Goal: Navigation & Orientation: Find specific page/section

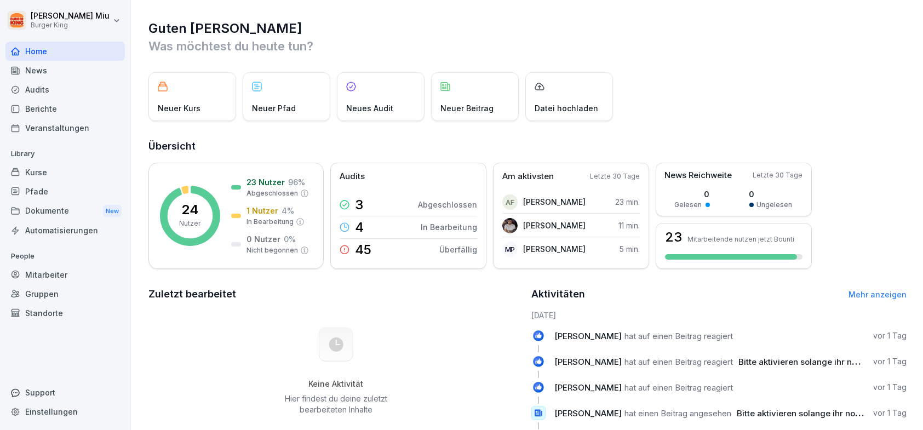
click at [48, 70] on div "News" at bounding box center [64, 70] width 119 height 19
click at [272, 205] on p "1 Nutzer" at bounding box center [263, 211] width 32 height 12
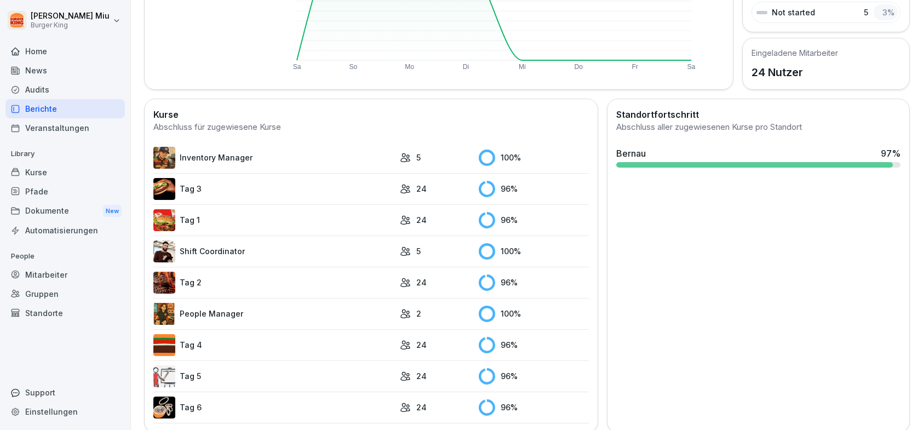
scroll to position [236, 0]
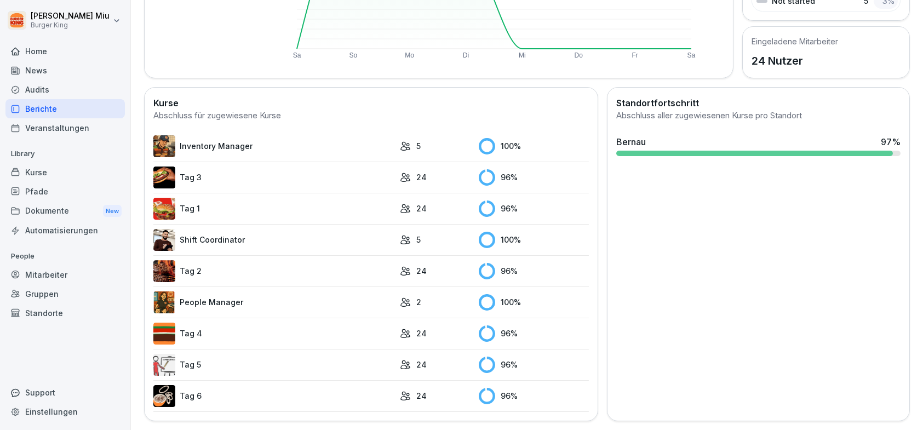
click at [202, 136] on link "Inventory Manager" at bounding box center [273, 146] width 241 height 22
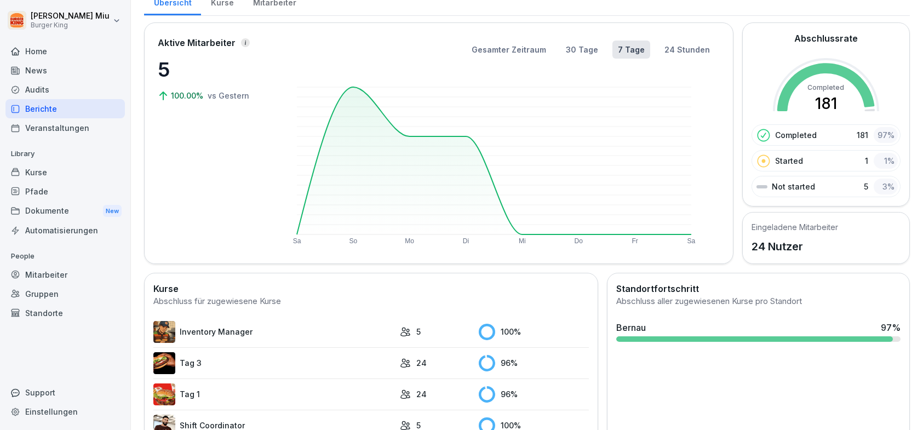
scroll to position [164, 0]
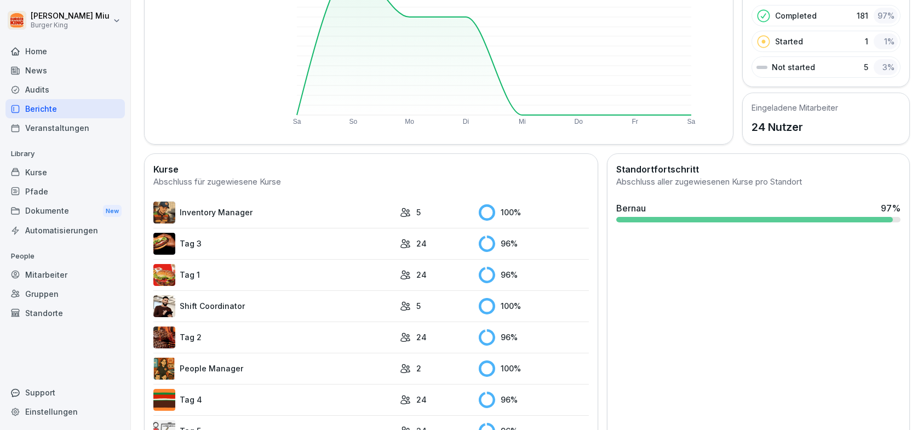
click at [238, 242] on link "Tag 3" at bounding box center [273, 244] width 241 height 22
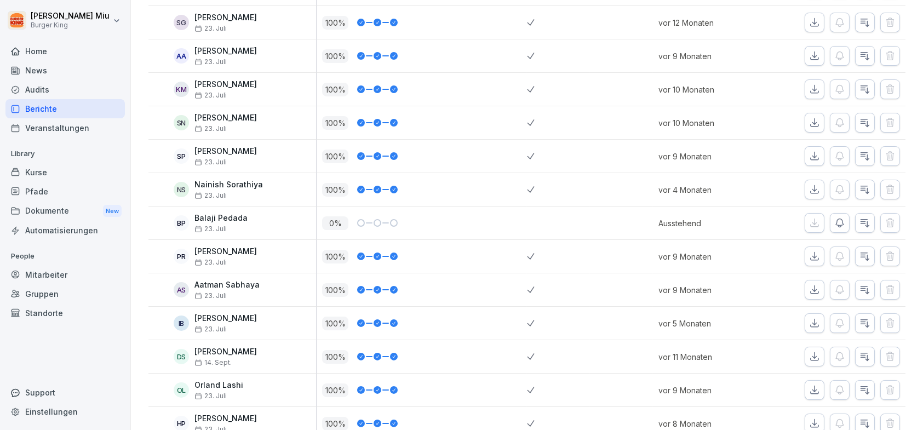
scroll to position [603, 0]
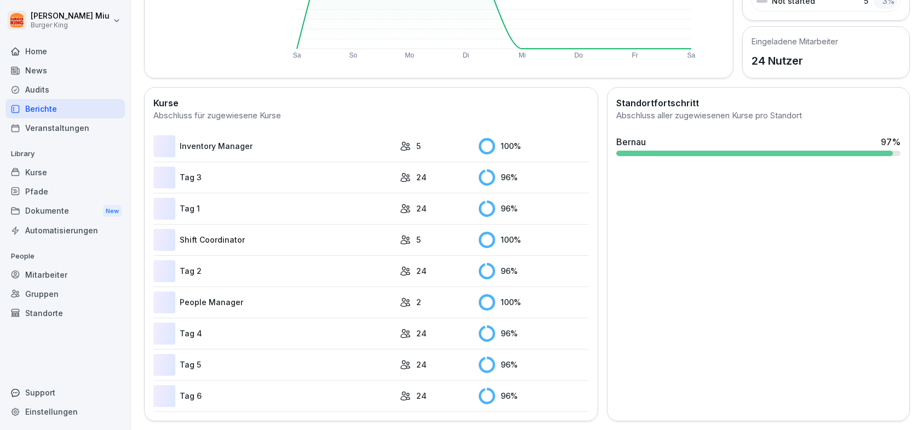
scroll to position [236, 0]
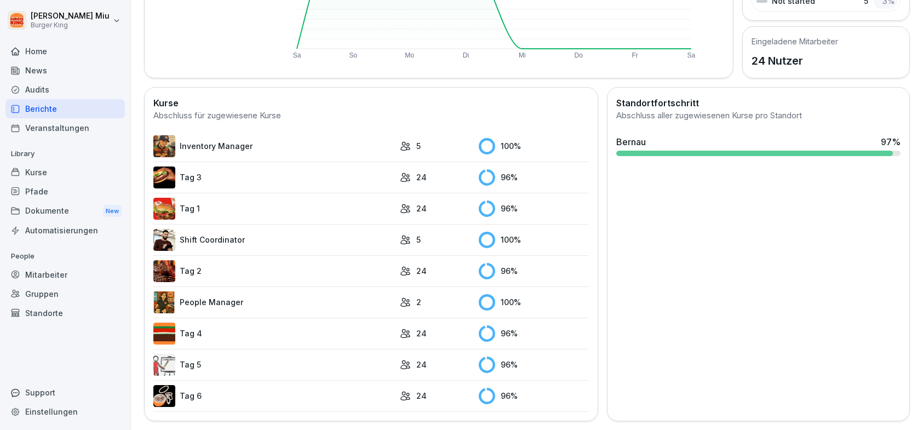
click at [203, 295] on link "People Manager" at bounding box center [273, 303] width 241 height 22
